Goal: Register for event/course: Register for event/course

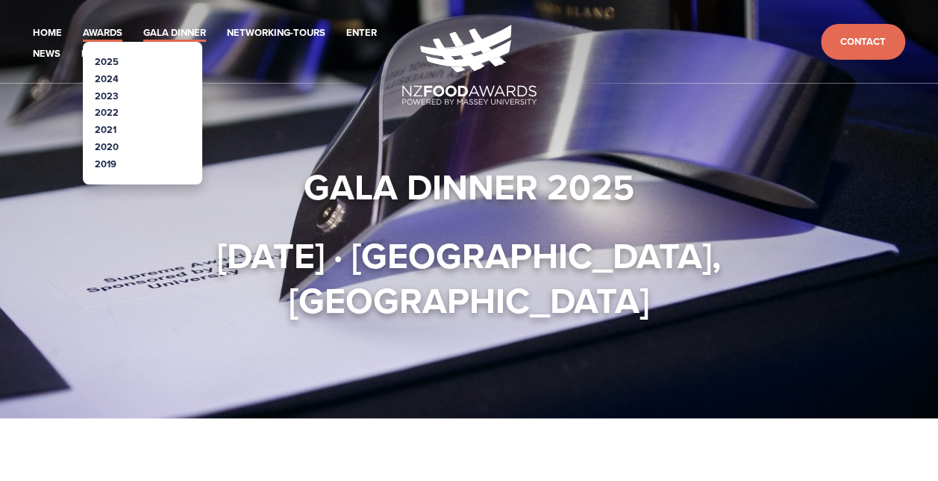
click at [118, 33] on link "Awards" at bounding box center [103, 33] width 40 height 17
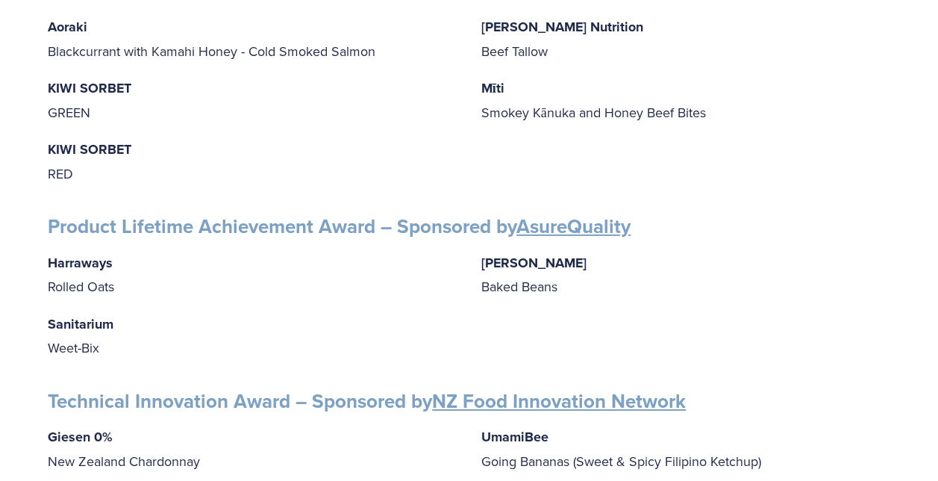
scroll to position [2239, 0]
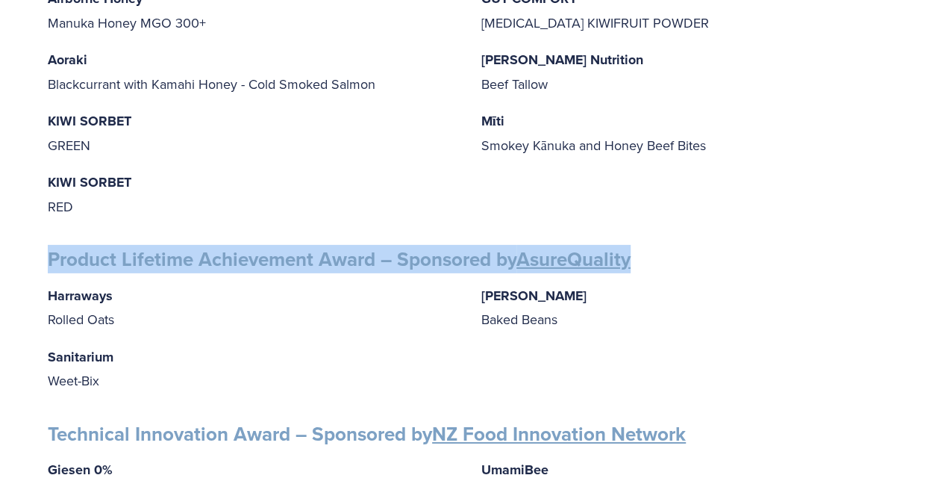
drag, startPoint x: 49, startPoint y: 240, endPoint x: 669, endPoint y: 240, distance: 619.5
click at [669, 247] on h3 "Product Lifetime Achievement Award – Sponsored by AsureQuality" at bounding box center [469, 259] width 843 height 25
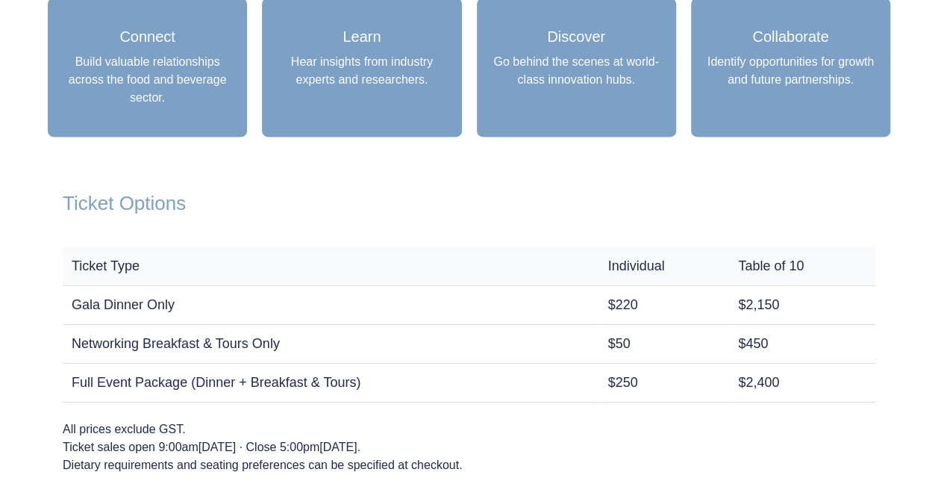
scroll to position [1045, 0]
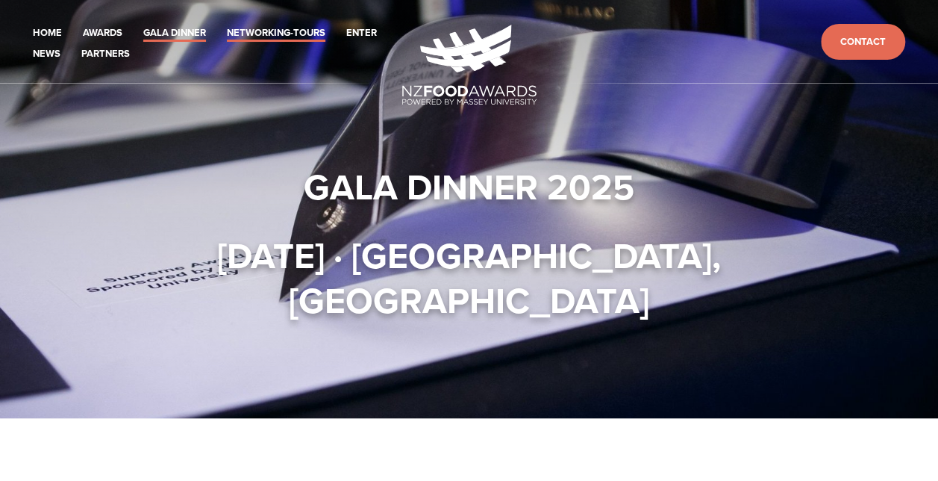
click at [273, 32] on link "Networking-Tours" at bounding box center [276, 33] width 99 height 17
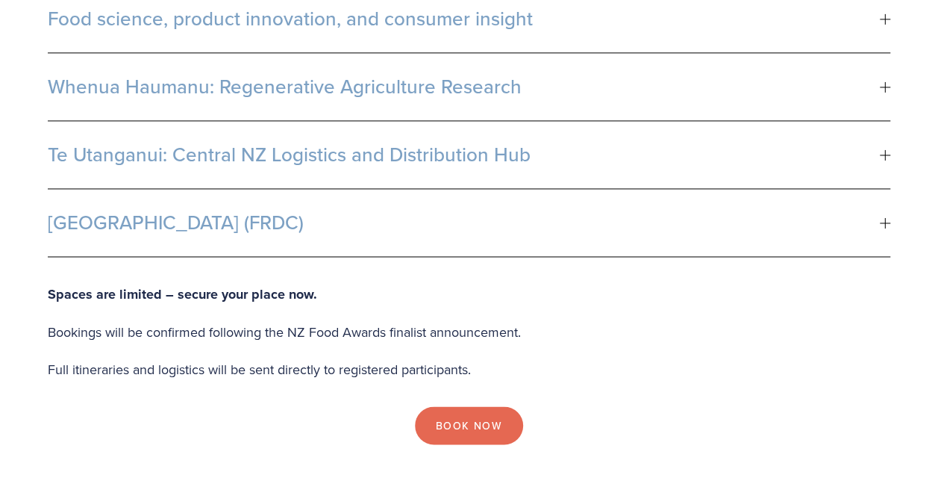
scroll to position [1045, 0]
